Goal: Task Accomplishment & Management: Manage account settings

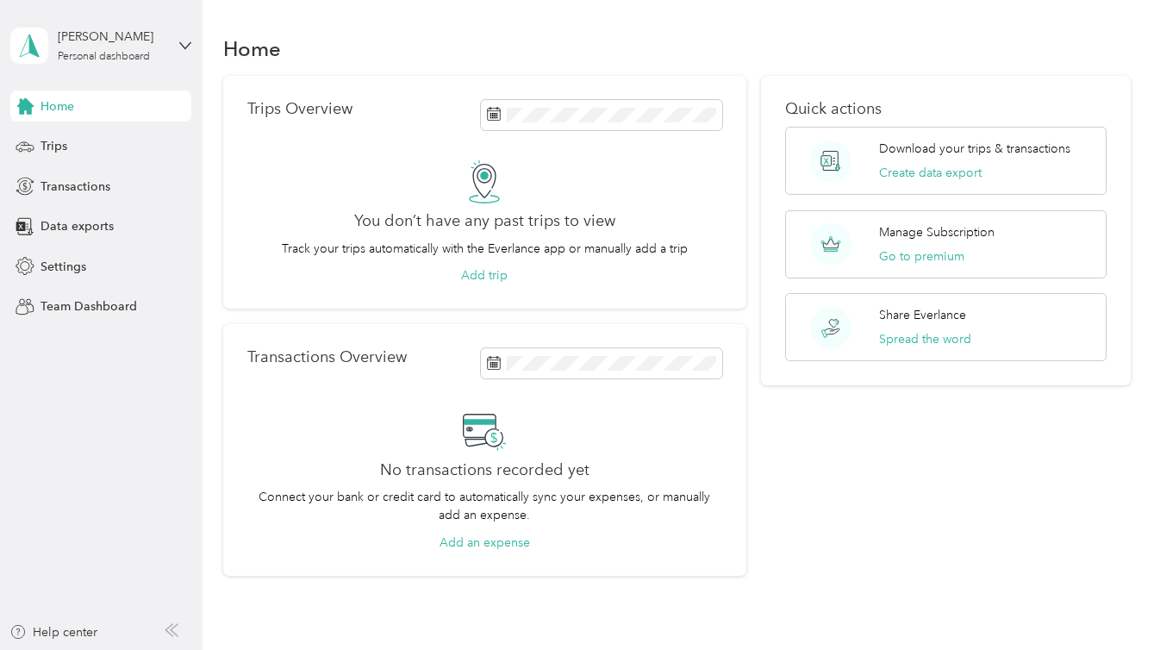
click at [166, 44] on div "[PERSON_NAME] Personal dashboard" at bounding box center [100, 46] width 181 height 60
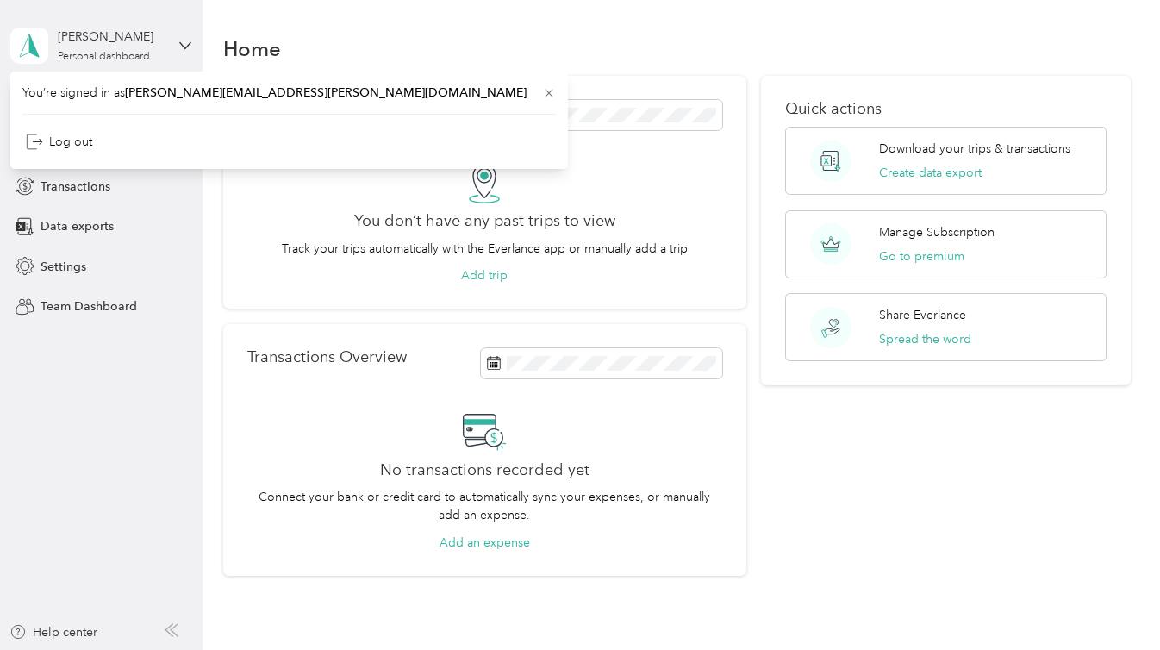
click at [166, 44] on div "[PERSON_NAME] Personal dashboard" at bounding box center [100, 46] width 181 height 60
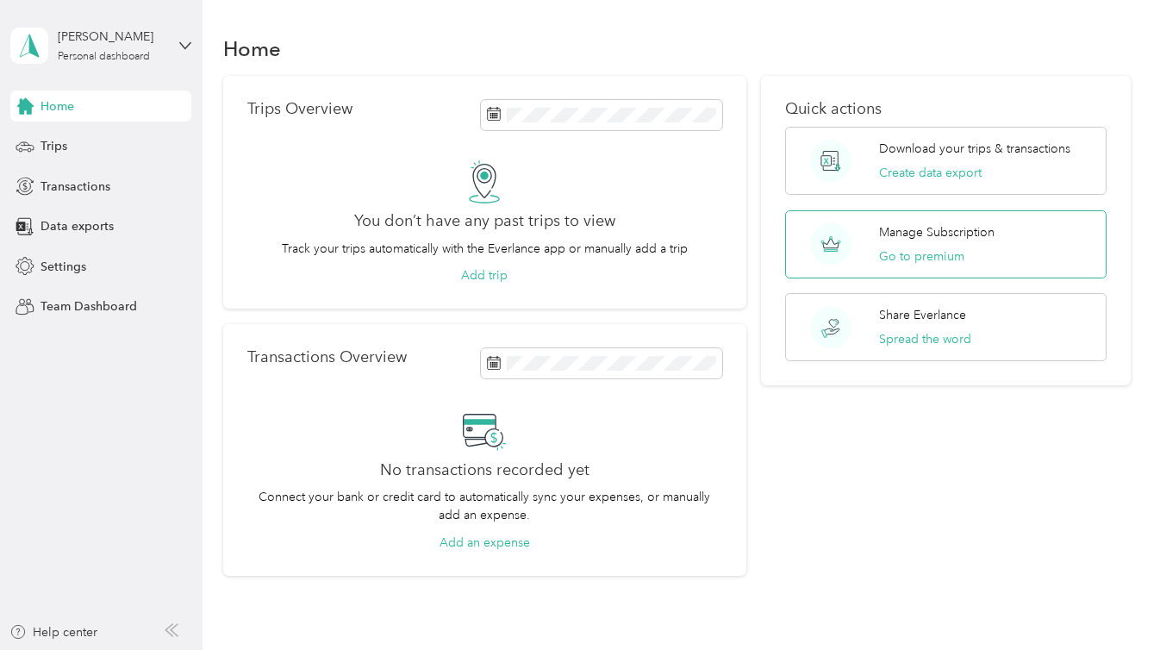
click at [968, 238] on p "Manage Subscription" at bounding box center [937, 232] width 116 height 18
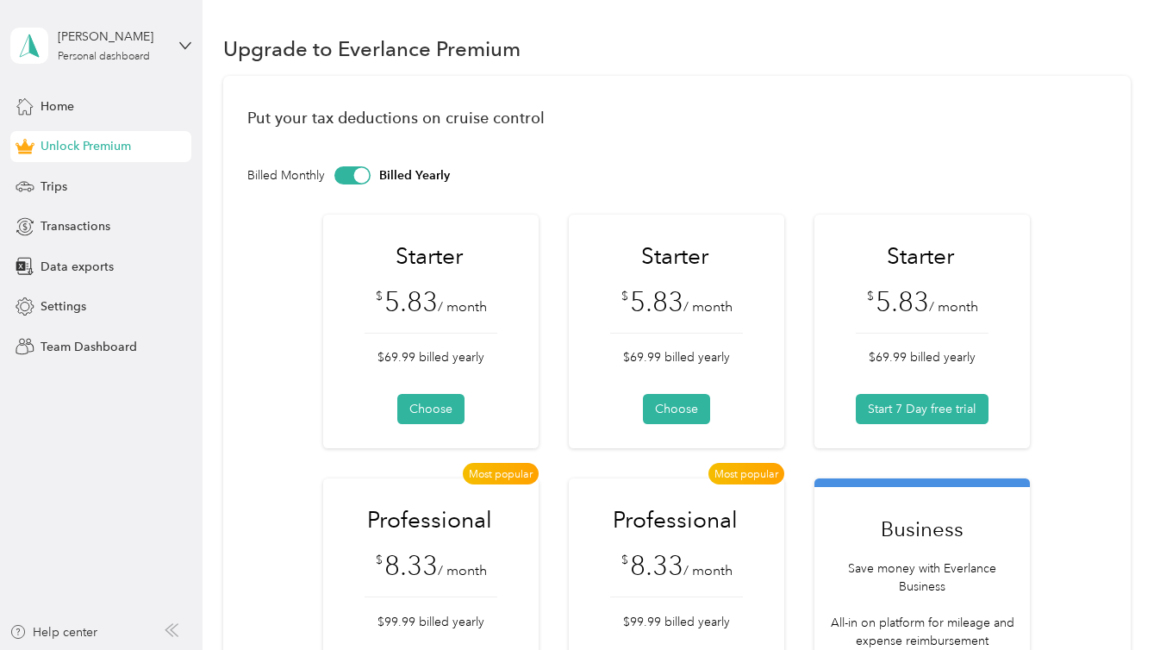
click at [711, 134] on div "Put your tax deductions on cruise control Billed Monthly Billed Yearly Starter …" at bounding box center [676, 406] width 907 height 661
click at [602, 51] on div "Upgrade to Everlance Premium" at bounding box center [676, 48] width 907 height 36
